Goal: Information Seeking & Learning: Learn about a topic

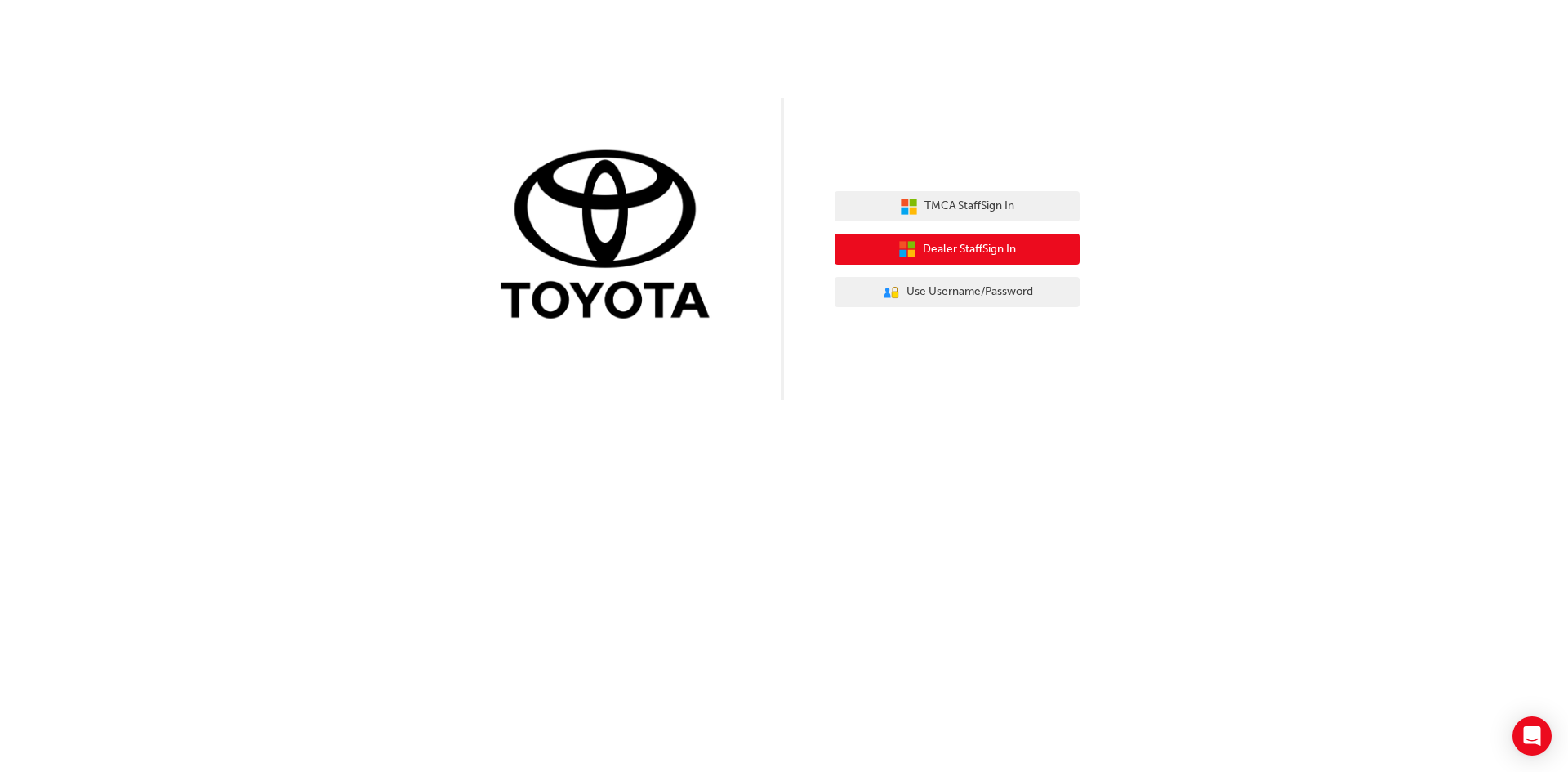
click at [978, 248] on span "Dealer Staff Sign In" at bounding box center [969, 249] width 93 height 18
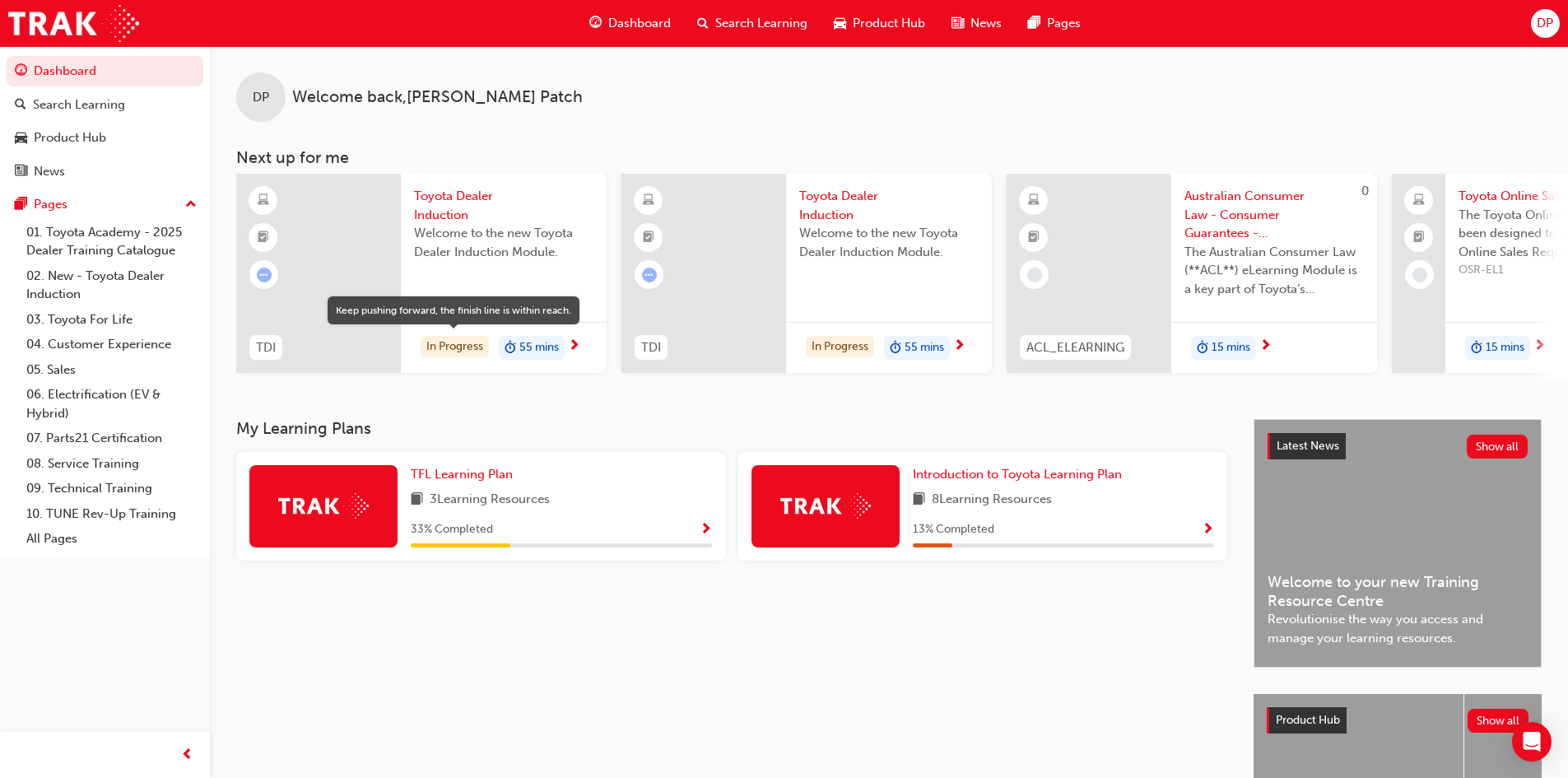
click at [439, 341] on div "In Progress" at bounding box center [454, 347] width 68 height 22
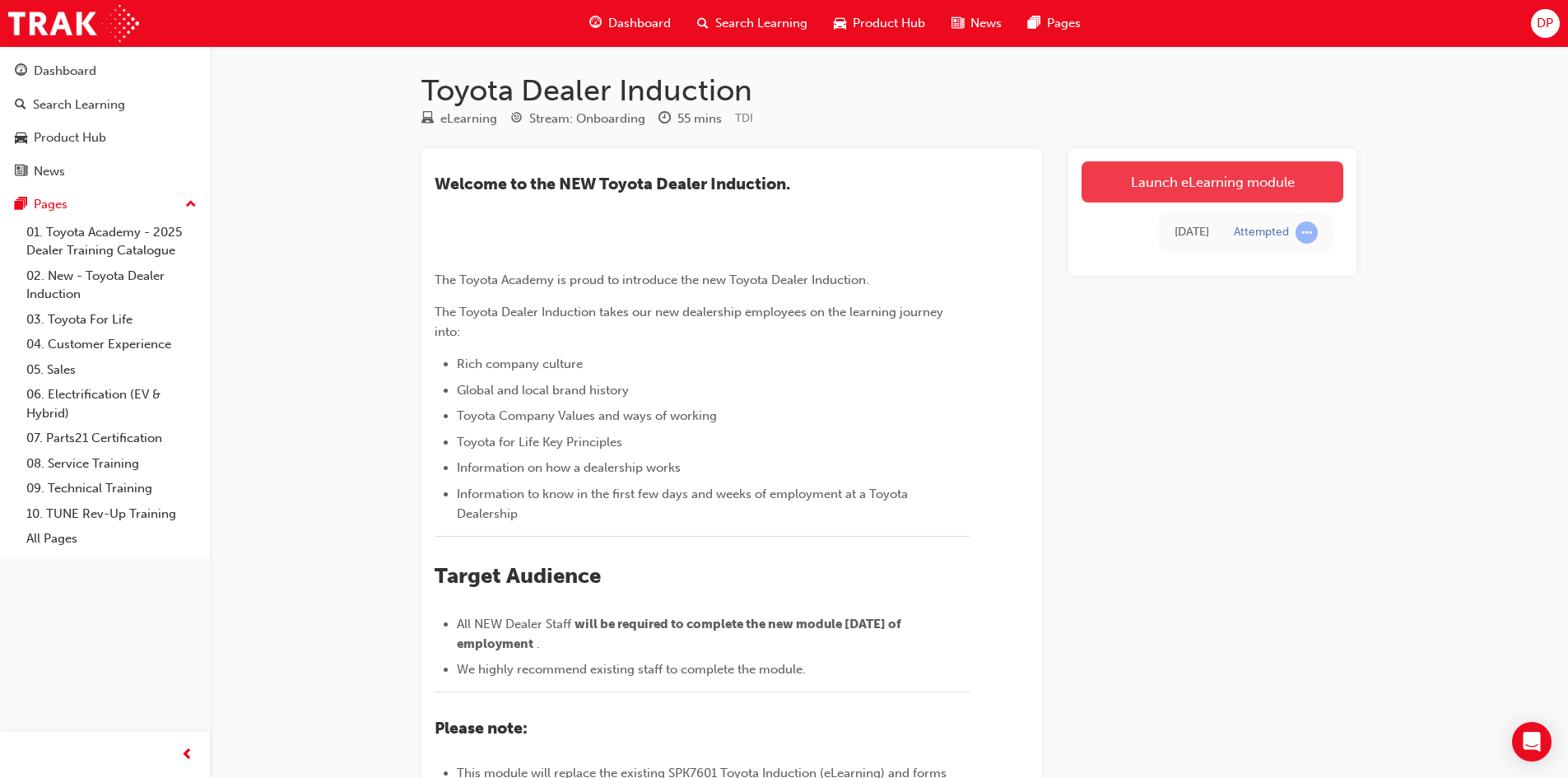
click at [1260, 176] on link "Launch eLearning module" at bounding box center [1212, 182] width 262 height 41
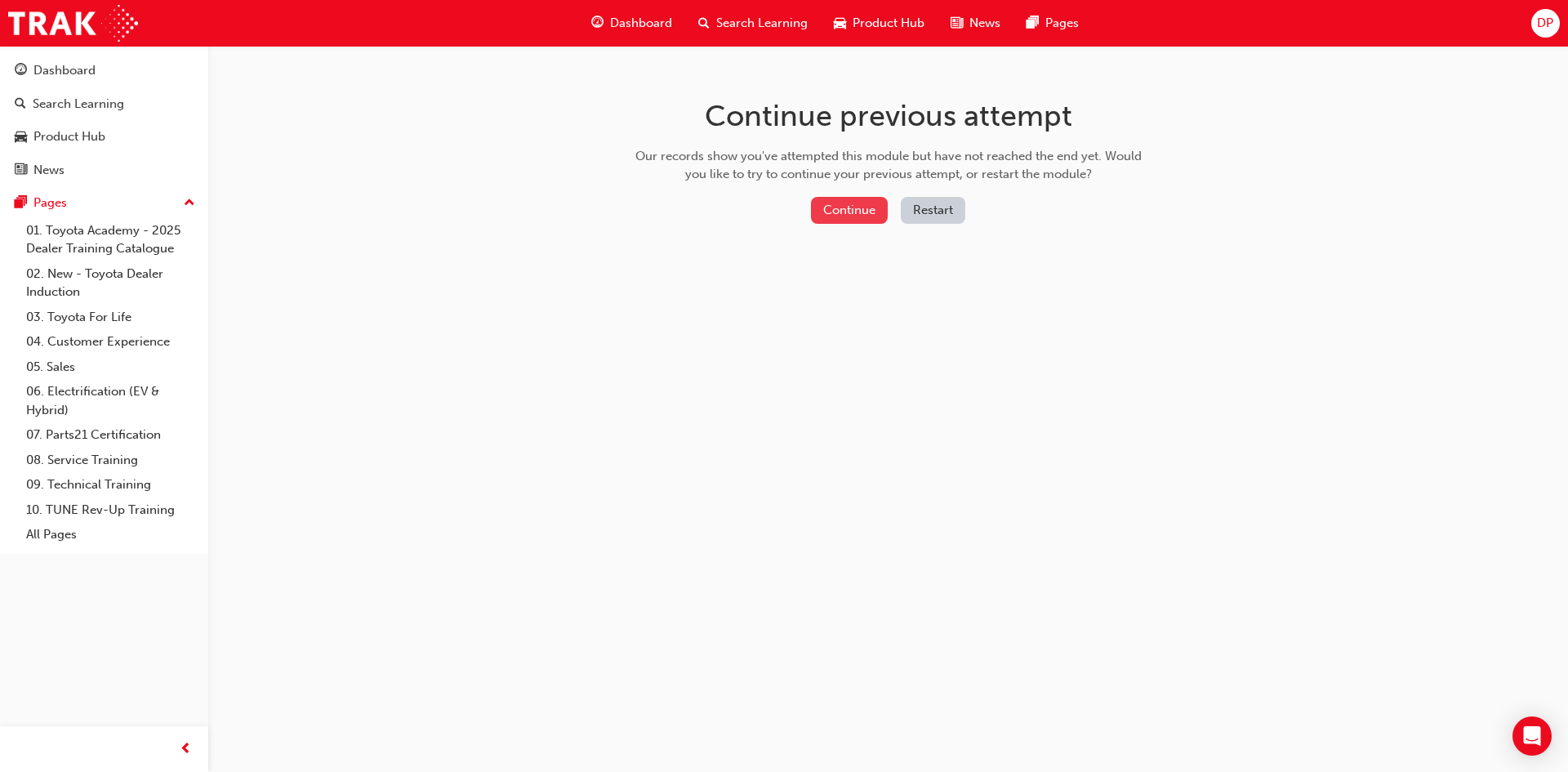
click at [853, 218] on button "Continue" at bounding box center [850, 210] width 77 height 27
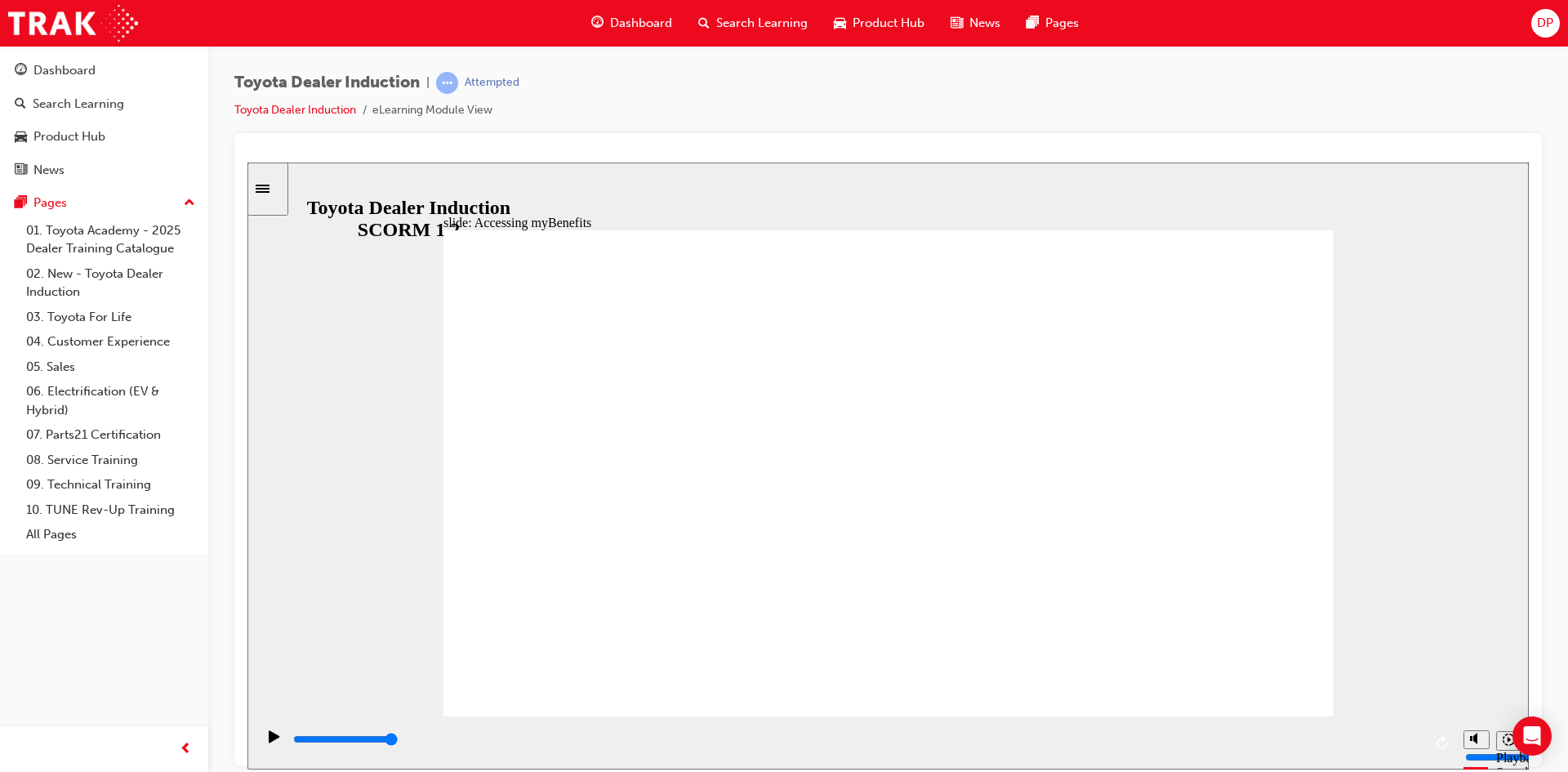
type input "5000"
type input "Toyota Engage app"
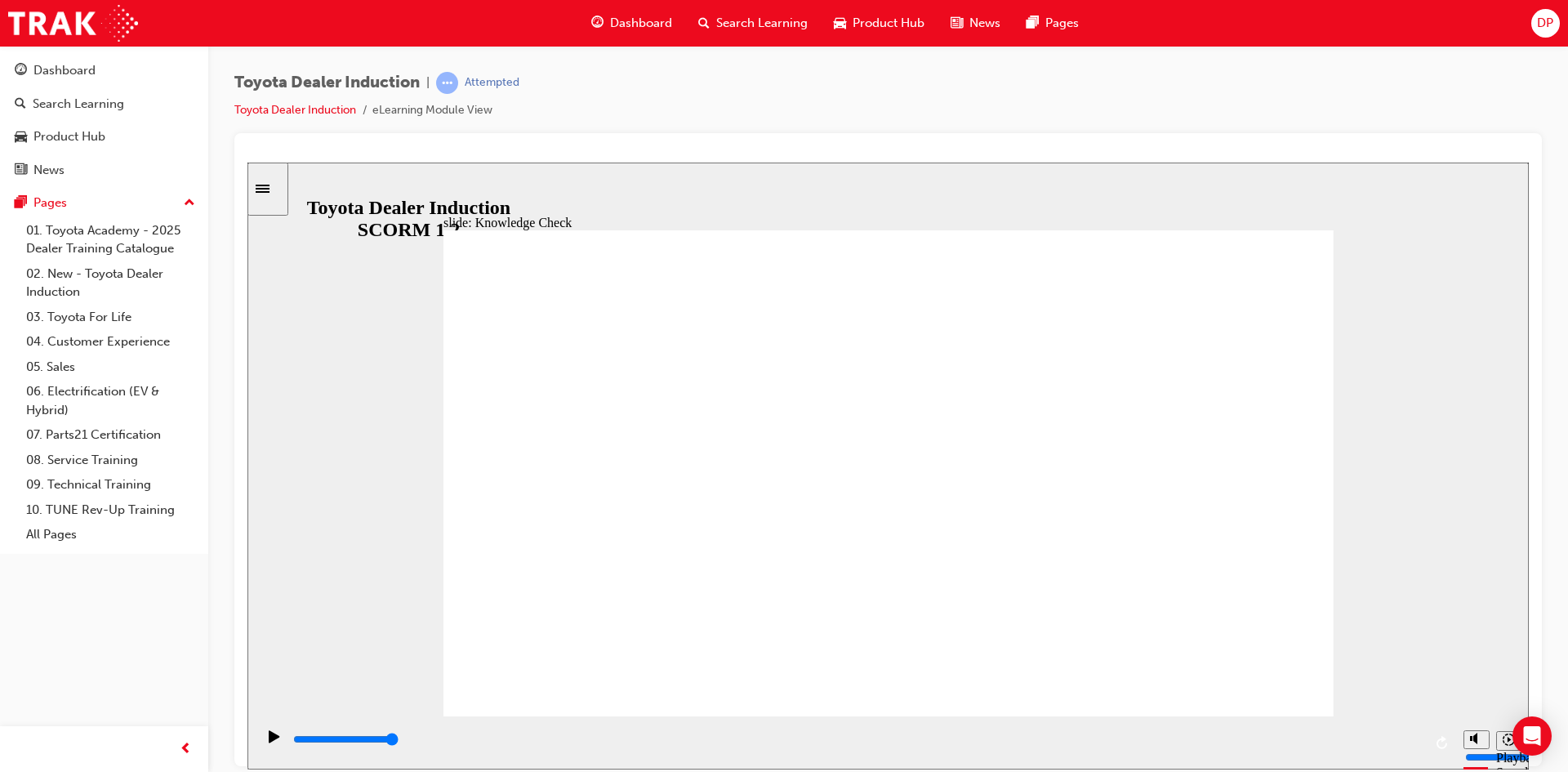
type input "Toyota Engage app"
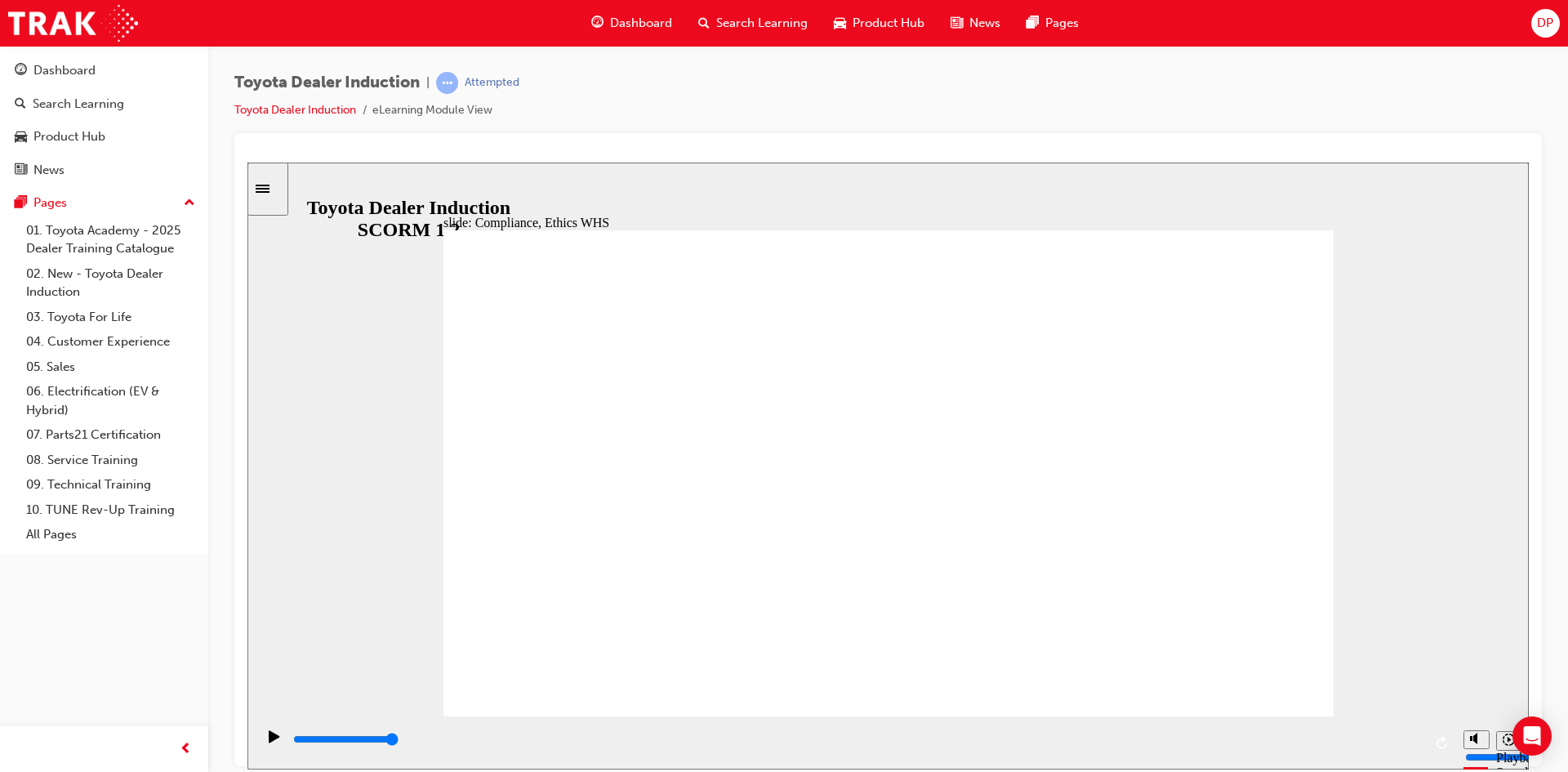
type input "7600"
checkbox input "true"
type input "8400"
checkbox input "true"
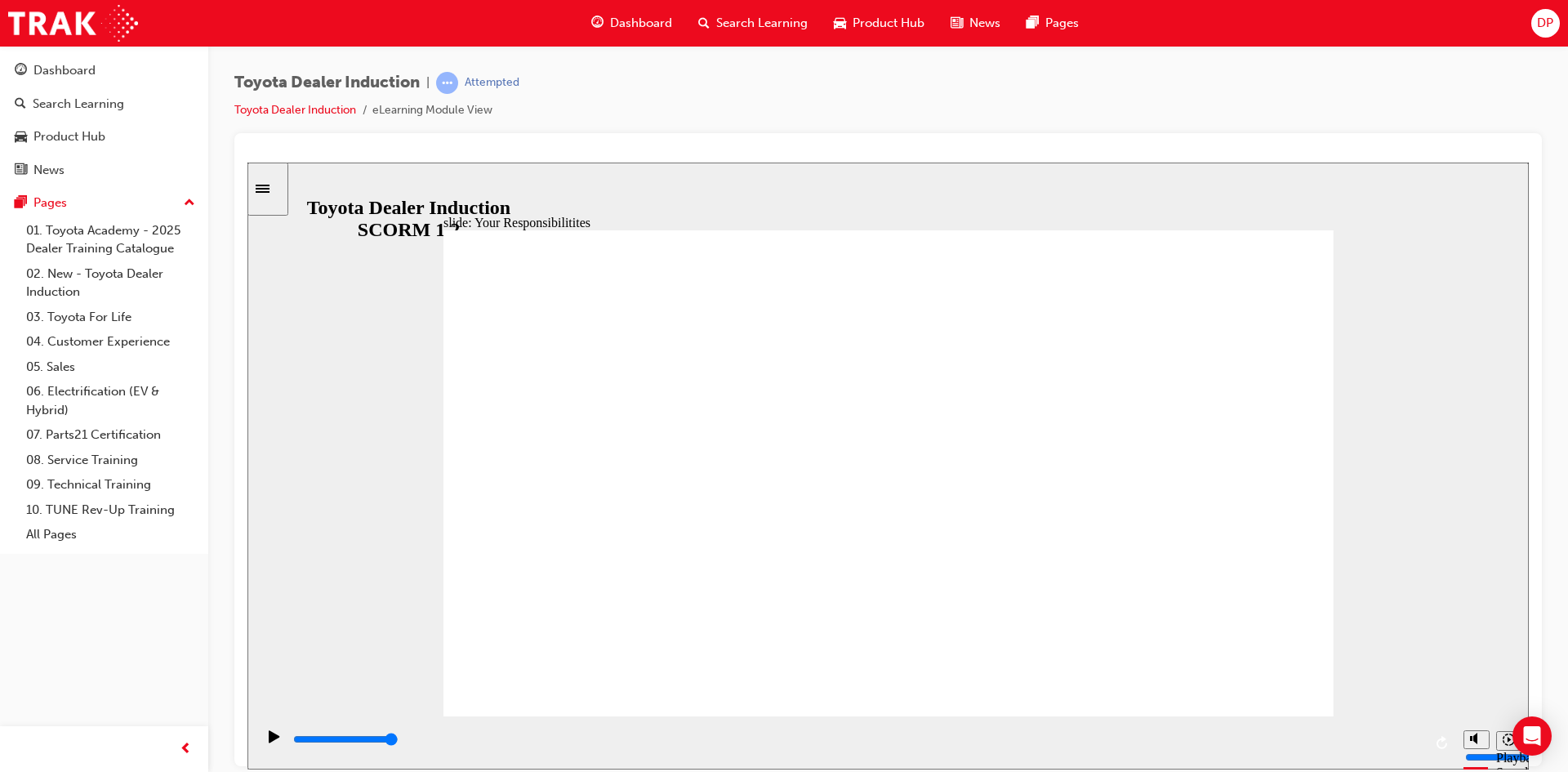
checkbox input "true"
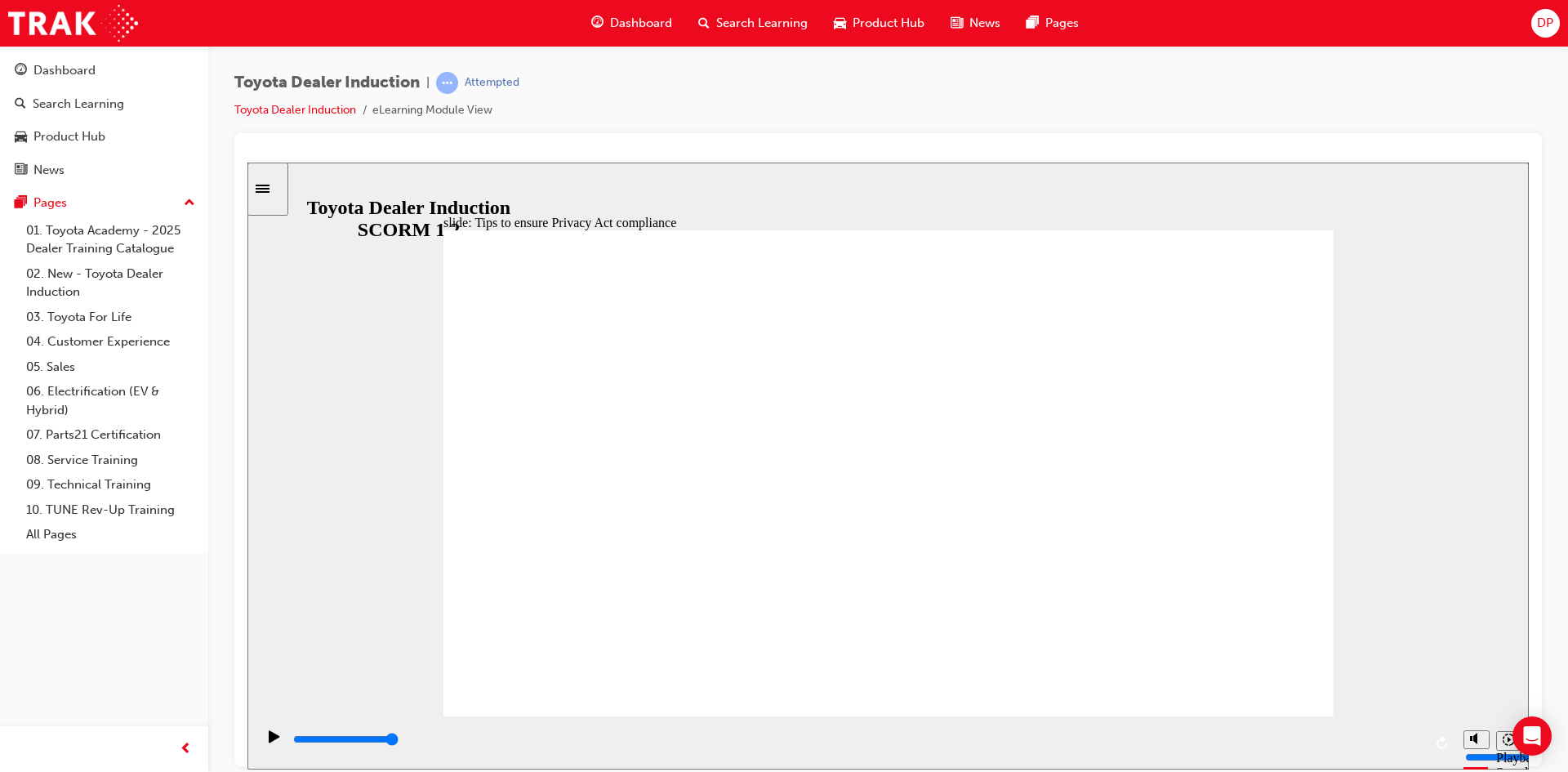
drag, startPoint x: 1278, startPoint y: 690, endPoint x: 1281, endPoint y: 674, distance: 16.3
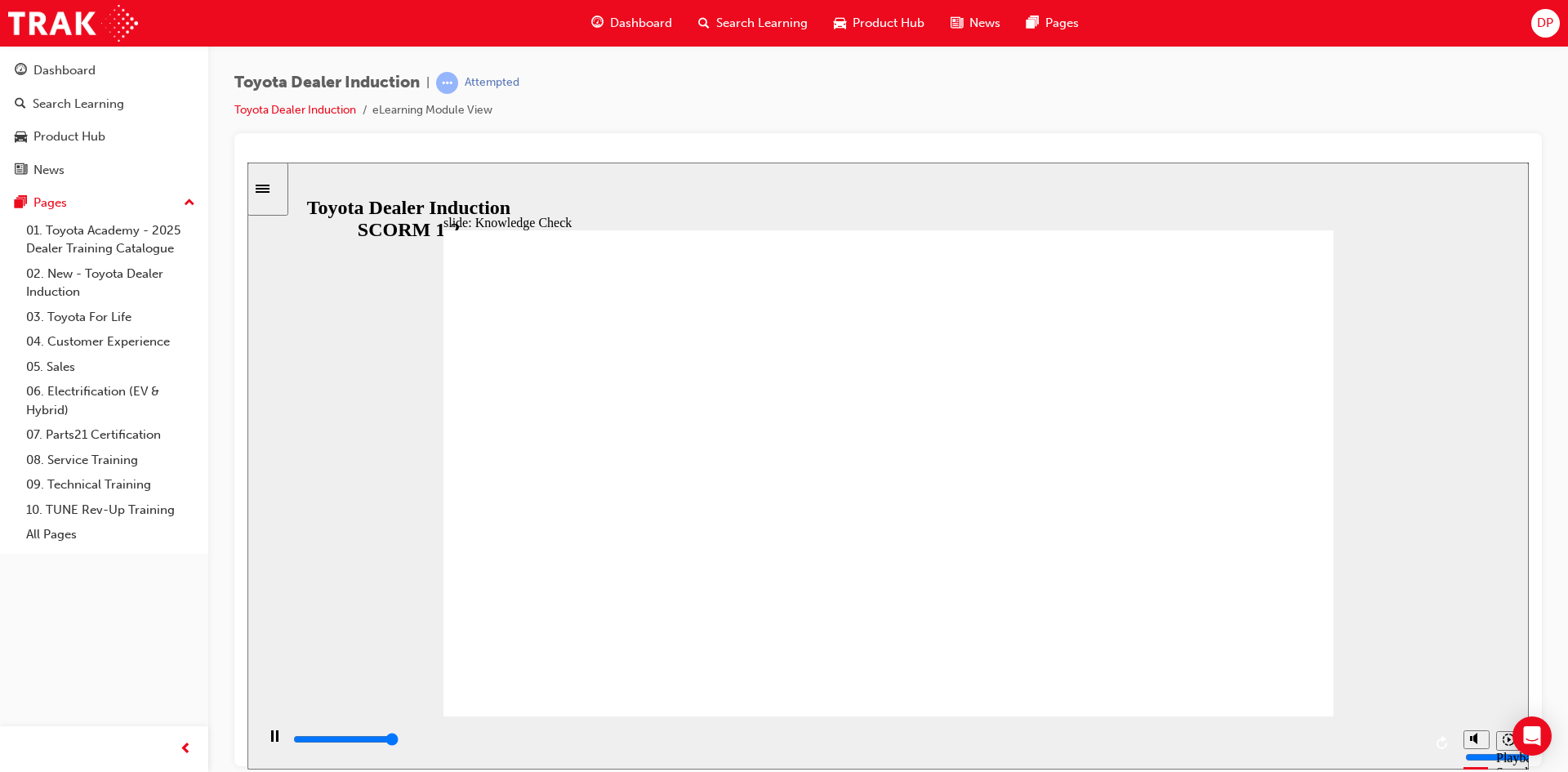
type input "5000"
checkbox input "true"
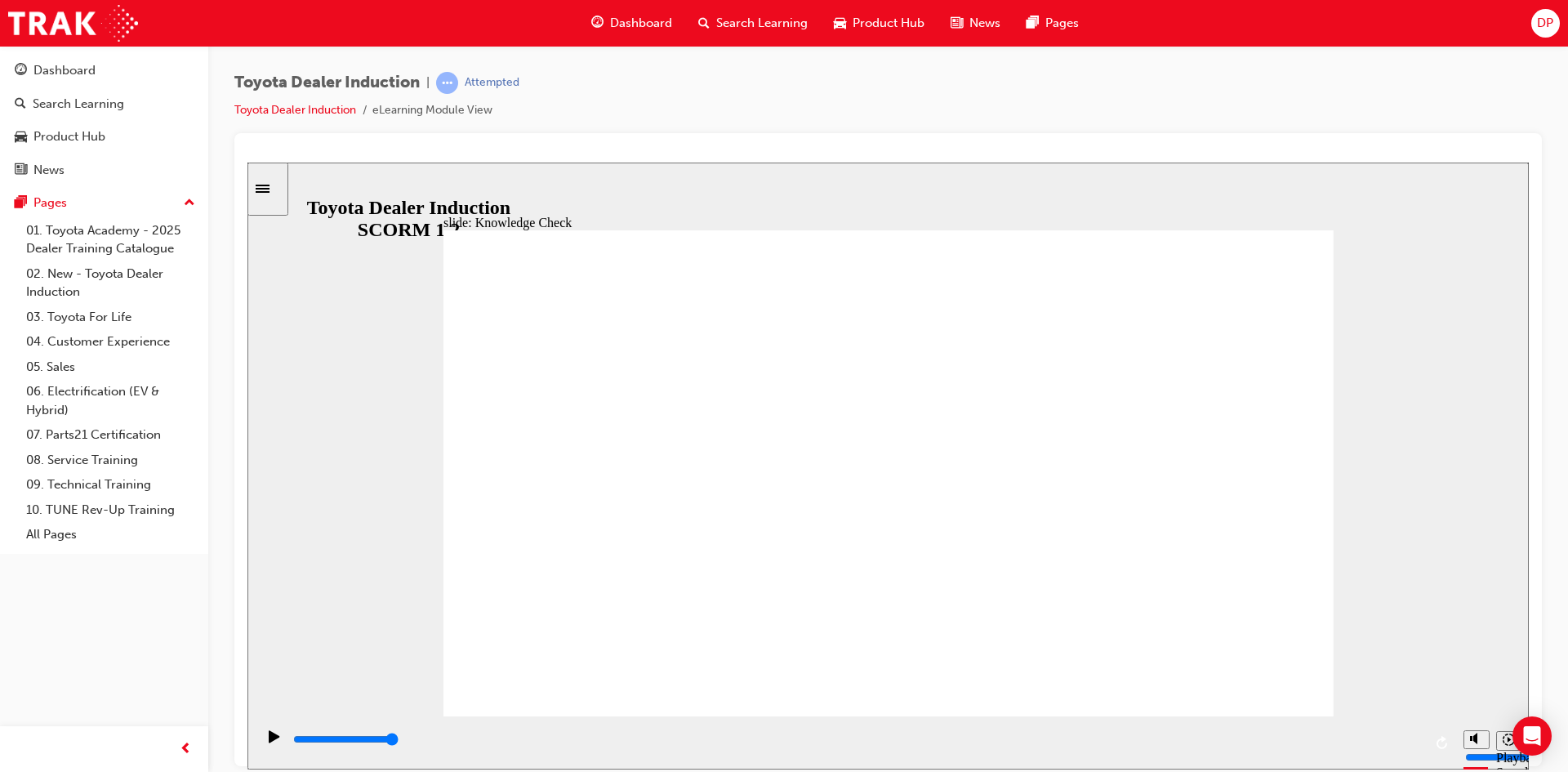
checkbox input "true"
type input "5000"
radio input "true"
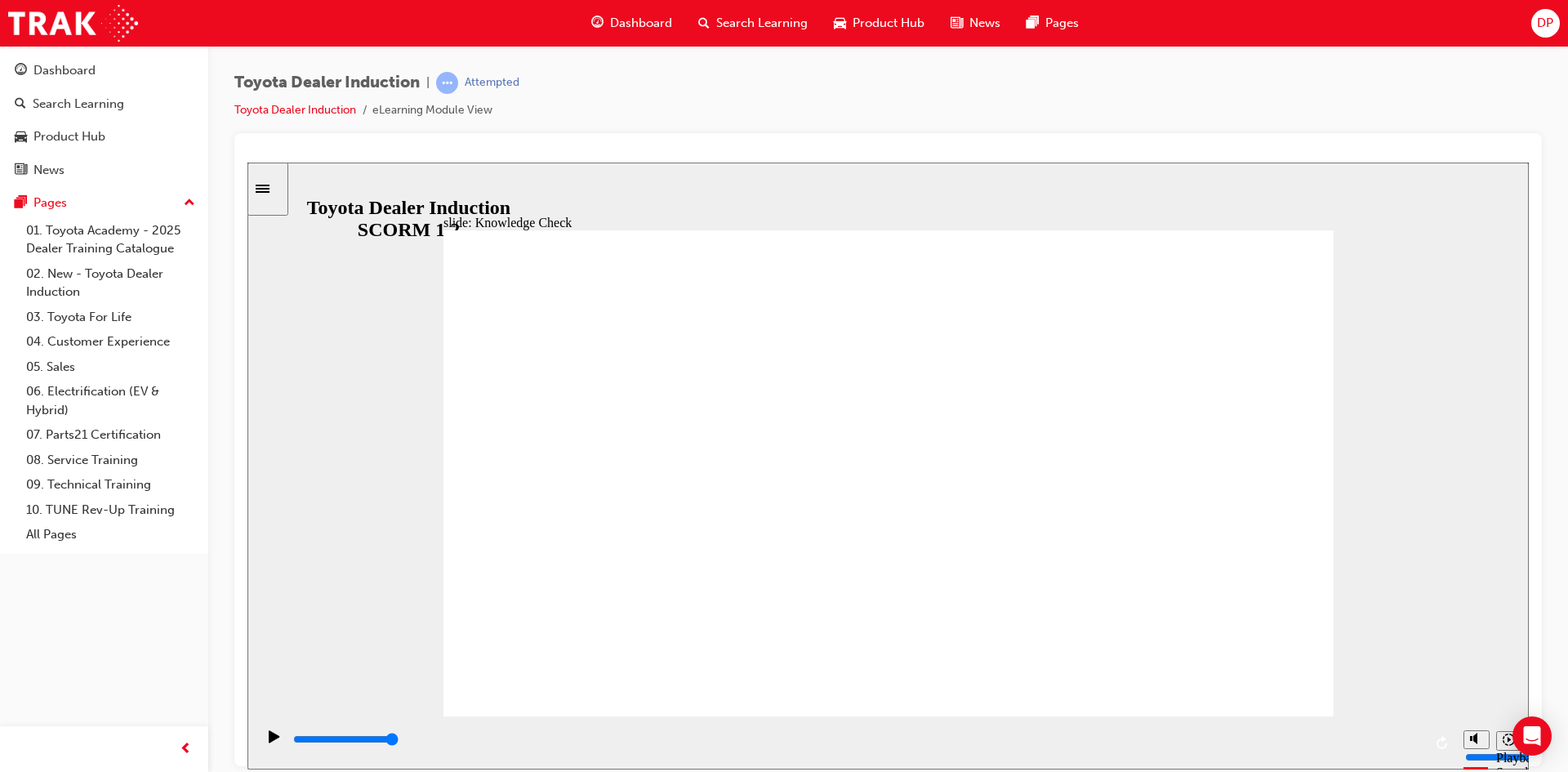
type input "5000"
checkbox input "true"
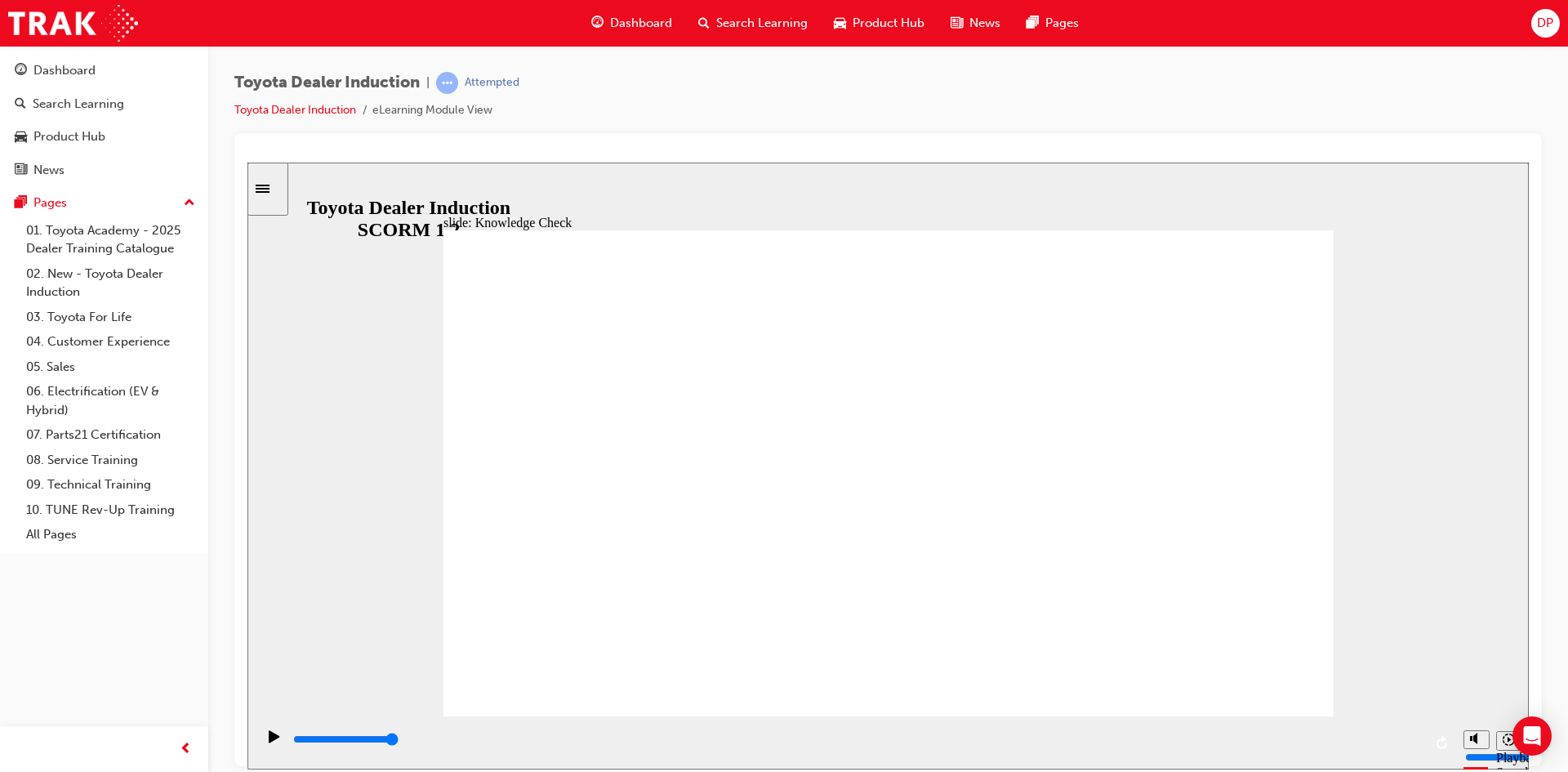
type input "5000"
checkbox input "true"
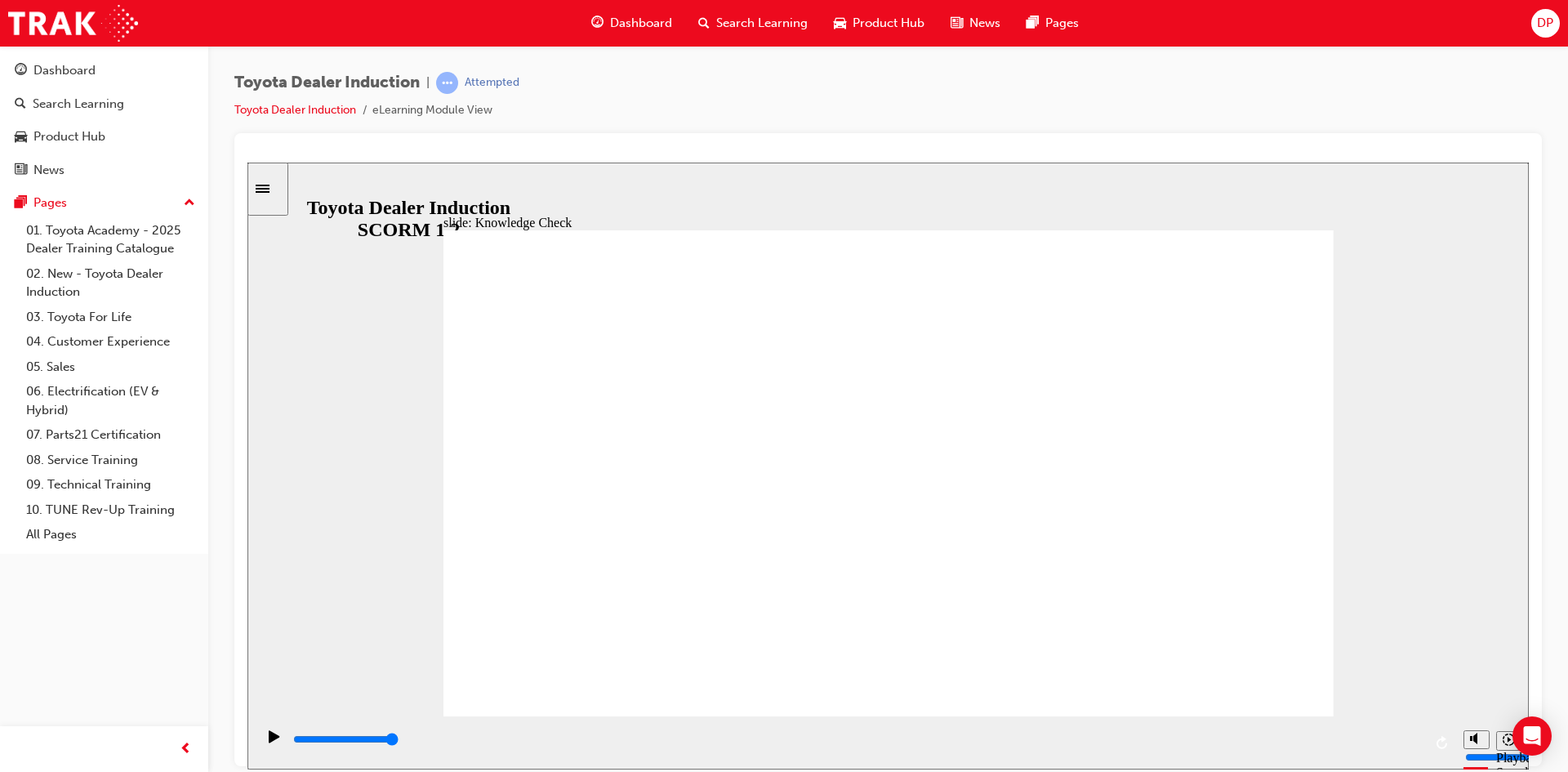
checkbox input "true"
drag, startPoint x: 1248, startPoint y: 726, endPoint x: 1306, endPoint y: 753, distance: 64.0
click at [1306, 753] on div "slide: End of Module THANK YOU Thank you for completing the Toyota Dealer Induc…" at bounding box center [888, 465] width 1281 height 607
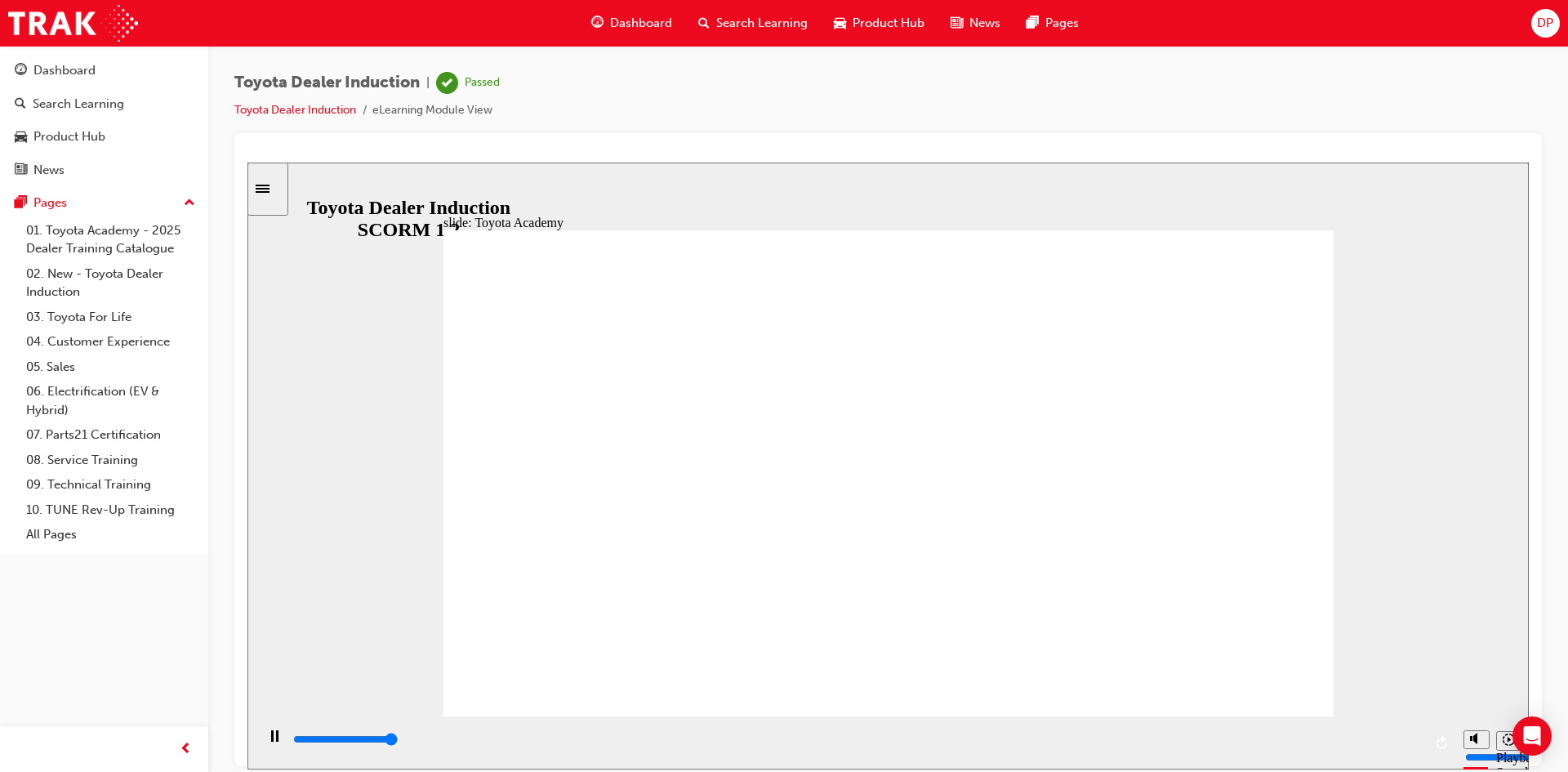
type input "9900"
